Goal: Information Seeking & Learning: Learn about a topic

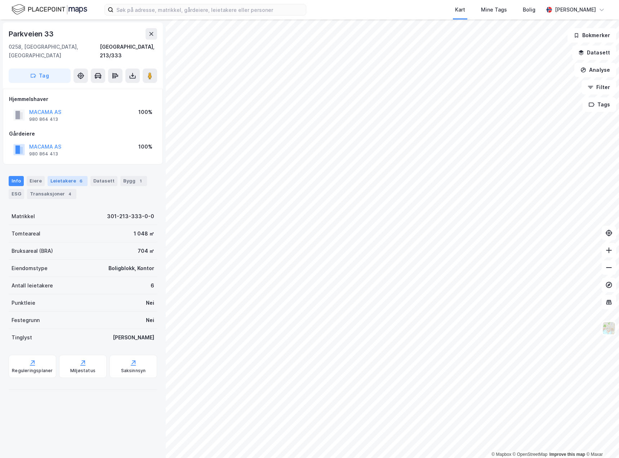
click at [65, 176] on div "Leietakere 6" at bounding box center [68, 181] width 40 height 10
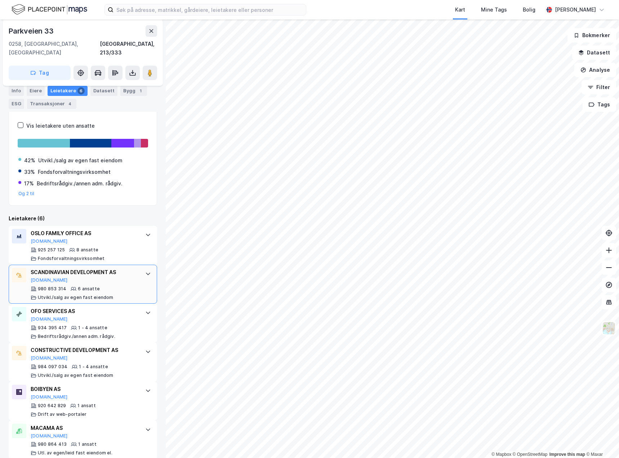
scroll to position [114, 0]
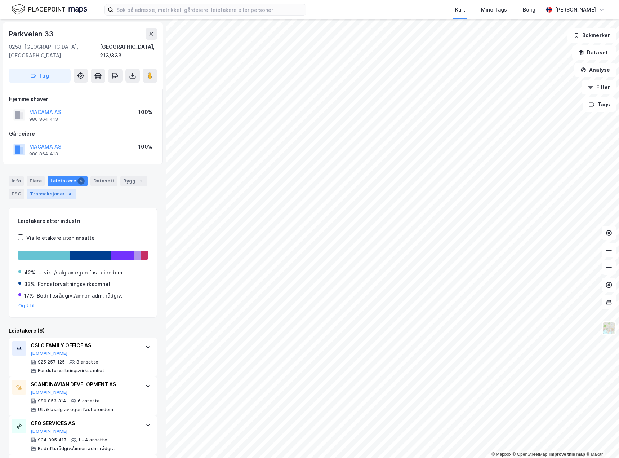
click at [46, 189] on div "Transaksjoner 4" at bounding box center [51, 194] width 49 height 10
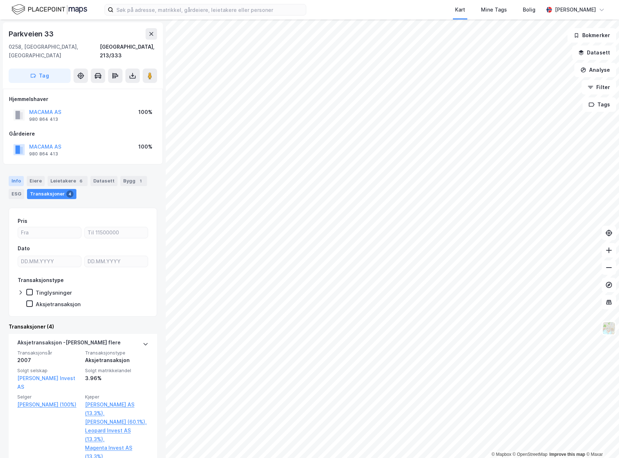
click at [19, 176] on div "Info" at bounding box center [16, 181] width 15 height 10
